Goal: Task Accomplishment & Management: Manage account settings

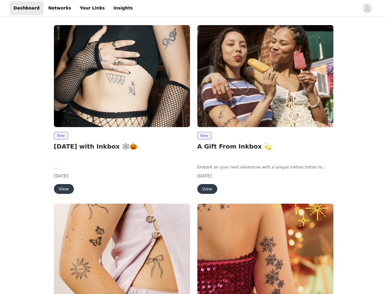
click at [194, 147] on div "New A Gift From Inkbox 💫 Embark on your next adventure with a unique Inkbox tat…" at bounding box center [266, 110] width 144 height 179
click at [194, 8] on div at bounding box center [247, 8] width 223 height 14
click at [368, 8] on icon "avatar" at bounding box center [368, 8] width 6 height 10
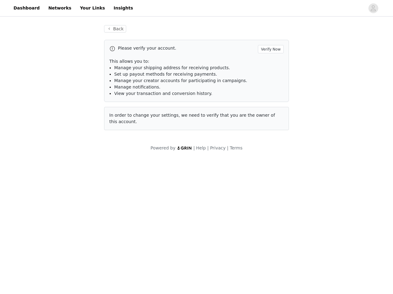
click at [122, 76] on span "Set up payout methods for receiving payments." at bounding box center [165, 74] width 103 height 5
click at [61, 136] on div "Back Please verify your account. Verify Now This allows you to: Manage your shi…" at bounding box center [196, 88] width 393 height 141
click at [63, 189] on body "Dashboard Networks Your Links Insights Back Please verify your account. Verify …" at bounding box center [196, 147] width 393 height 294
click at [266, 76] on li "Set up payout methods for receiving payments." at bounding box center [198, 74] width 169 height 6
click at [204, 136] on div "Back Please verify your account. Verify Now This allows you to: Manage your shi…" at bounding box center [196, 81] width 199 height 127
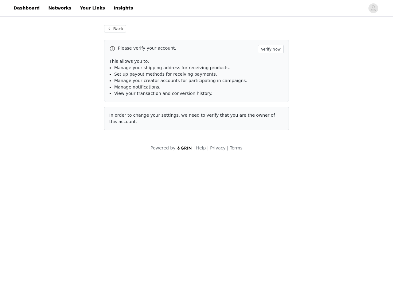
click at [207, 189] on body "Dashboard Networks Your Links Insights Back Please verify your account. Verify …" at bounding box center [196, 147] width 393 height 294
click at [122, 249] on body "Dashboard Networks Your Links Insights Back Please verify your account. Verify …" at bounding box center [196, 147] width 393 height 294
